Goal: Task Accomplishment & Management: Manage account settings

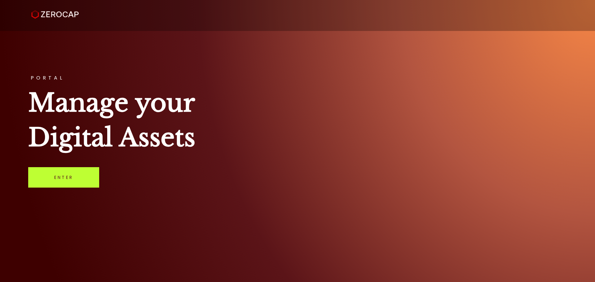
click at [58, 181] on link "Enter" at bounding box center [63, 177] width 71 height 20
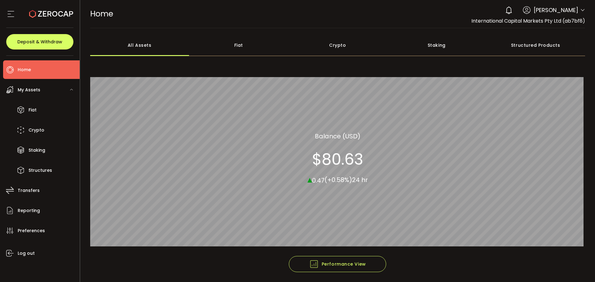
click at [555, 12] on span "Anna Pastusenco" at bounding box center [556, 10] width 45 height 8
click at [578, 11] on div "0 Anna Pastusenco Account International Capital Markets Pty Ltd (ab7bf8) Raw Tr…" at bounding box center [543, 10] width 83 height 14
click at [581, 9] on icon at bounding box center [582, 10] width 5 height 5
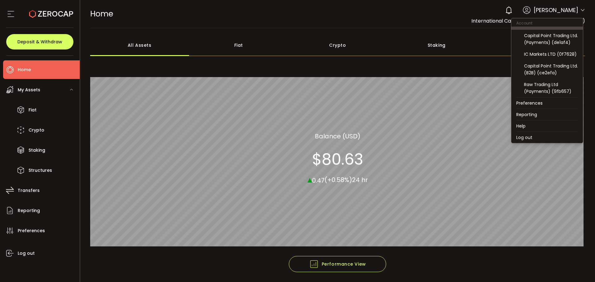
scroll to position [31, 0]
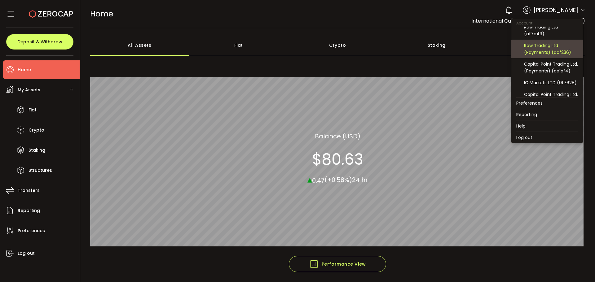
click at [566, 53] on div "Raw Trading Ltd (Payments) (dcf236)" at bounding box center [551, 49] width 54 height 14
